Goal: Information Seeking & Learning: Learn about a topic

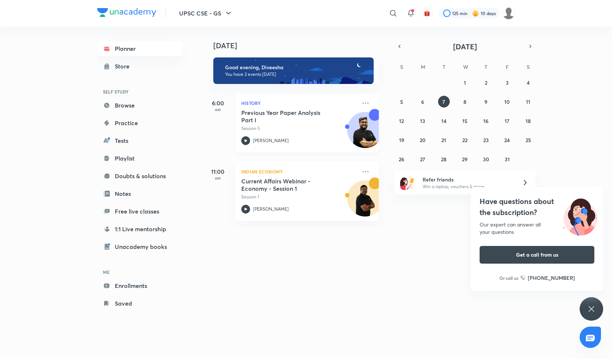
click at [249, 142] on icon at bounding box center [245, 140] width 9 height 9
